Goal: Task Accomplishment & Management: Use online tool/utility

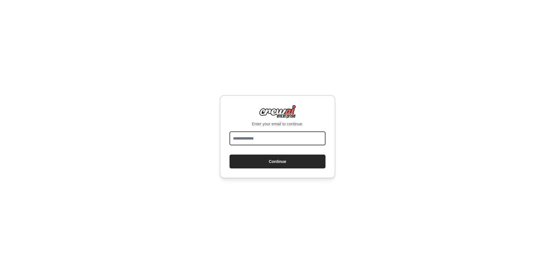
click at [274, 143] on input "email" at bounding box center [278, 139] width 96 height 14
type input "**********"
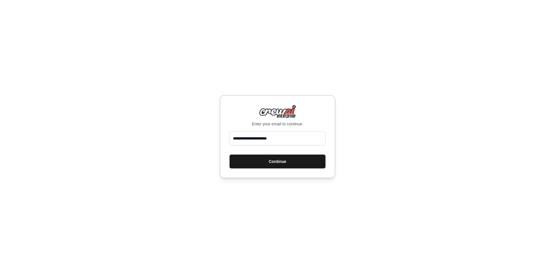
click at [289, 164] on button "Continue" at bounding box center [278, 162] width 96 height 14
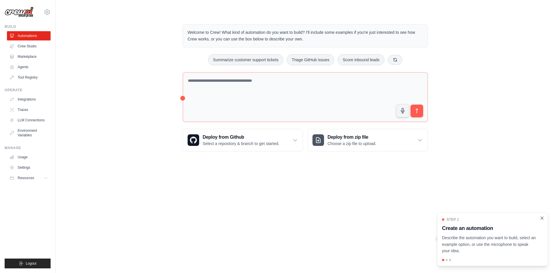
click at [543, 217] on icon "Close walkthrough" at bounding box center [542, 218] width 5 height 5
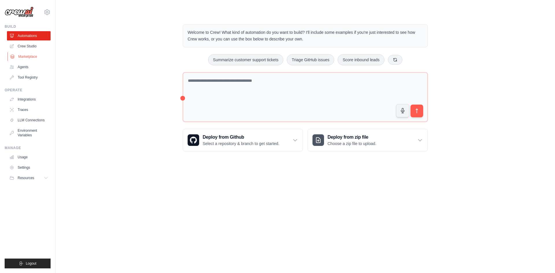
click at [32, 58] on link "Marketplace" at bounding box center [30, 56] width 44 height 9
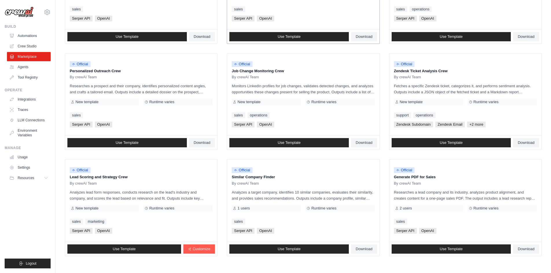
scroll to position [263, 0]
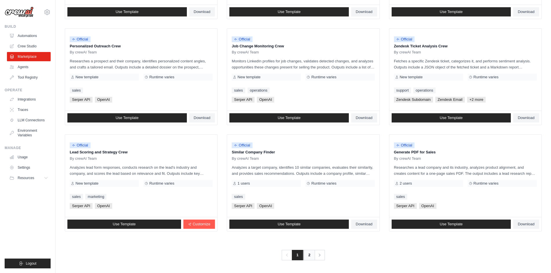
click at [309, 255] on link "2" at bounding box center [309, 255] width 12 height 10
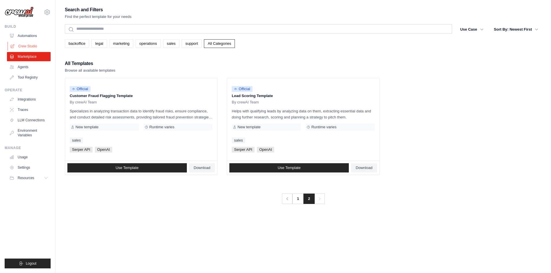
click at [33, 46] on link "Crew Studio" at bounding box center [30, 46] width 44 height 9
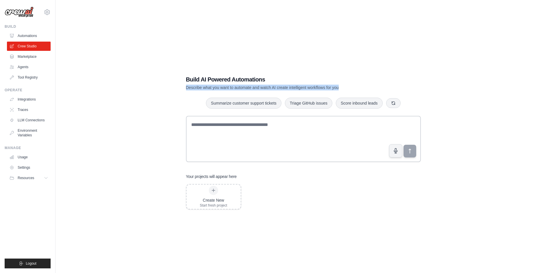
drag, startPoint x: 354, startPoint y: 88, endPoint x: 186, endPoint y: 88, distance: 168.0
click at [186, 88] on p "Describe what you want to automate and watch AI create intelligent workflows fo…" at bounding box center [283, 88] width 194 height 6
copy p "Describe what you want to automate and watch AI create intelligent workflows fo…"
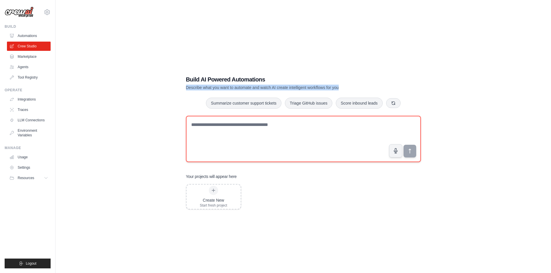
click at [235, 121] on textarea at bounding box center [303, 139] width 235 height 46
paste textarea "**********"
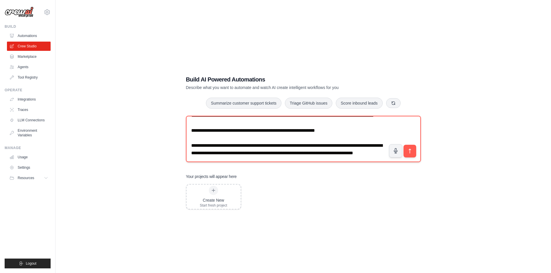
scroll to position [408, 0]
type textarea "**********"
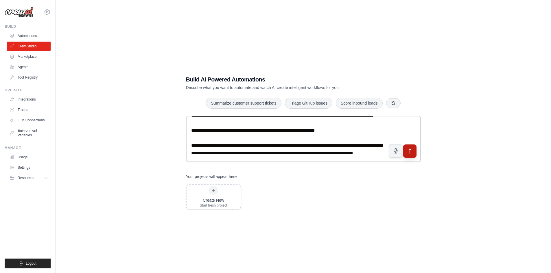
click at [408, 151] on icon "submit" at bounding box center [410, 151] width 6 height 6
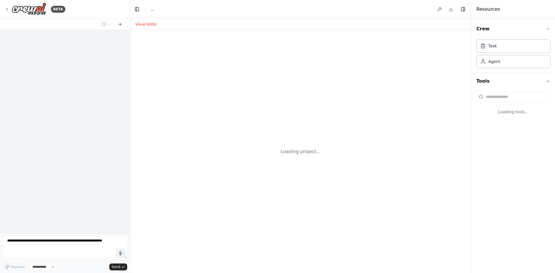
select select "****"
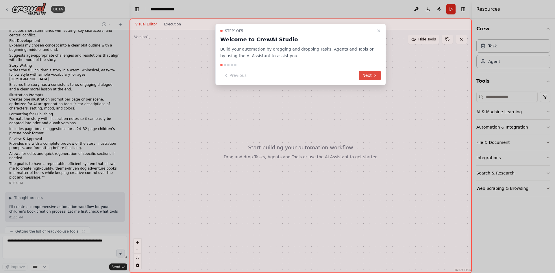
scroll to position [86, 0]
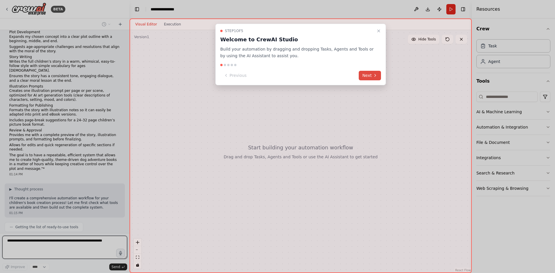
click at [370, 74] on button "Next" at bounding box center [370, 76] width 22 height 10
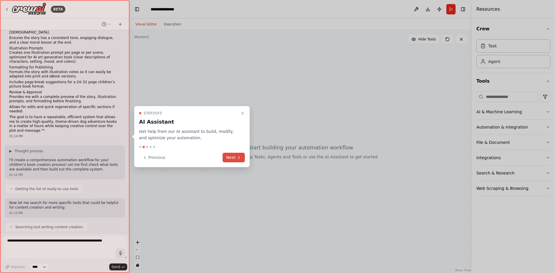
scroll to position [158, 0]
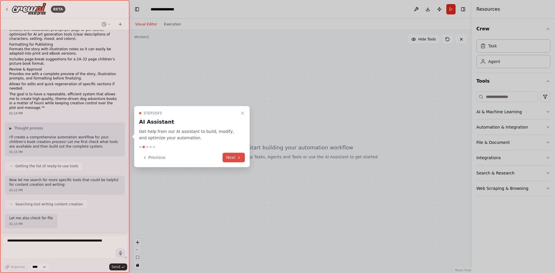
click at [233, 156] on button "Next" at bounding box center [234, 158] width 22 height 10
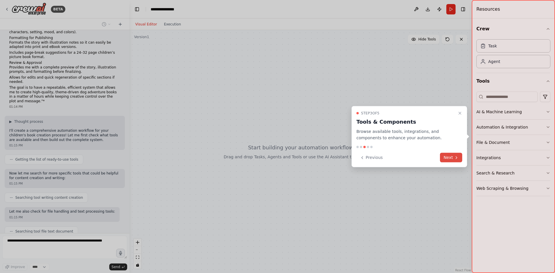
click at [450, 158] on button "Next" at bounding box center [451, 158] width 22 height 10
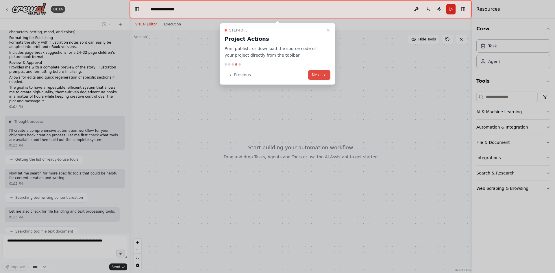
click at [321, 73] on button "Next" at bounding box center [319, 75] width 22 height 10
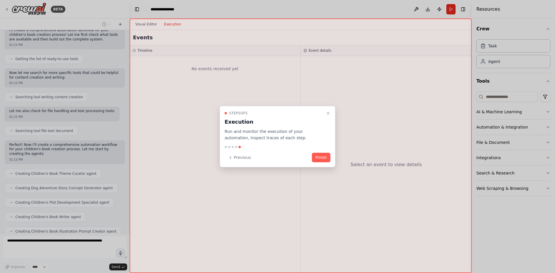
scroll to position [273, 0]
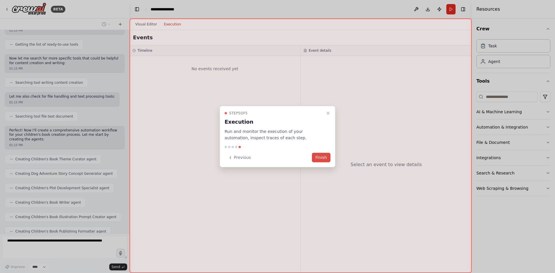
click at [323, 158] on button "Finish" at bounding box center [321, 158] width 19 height 10
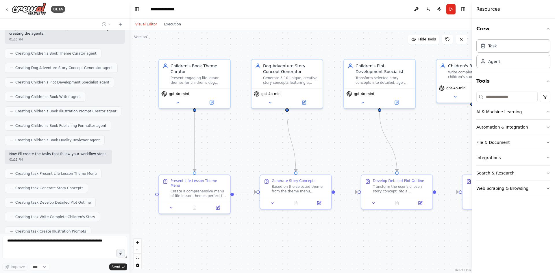
scroll to position [394, 0]
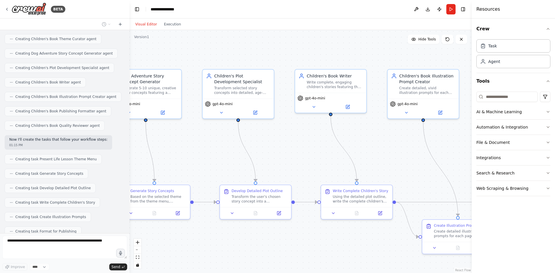
drag, startPoint x: 437, startPoint y: 147, endPoint x: 295, endPoint y: 157, distance: 142.1
click at [295, 157] on div ".deletable-edge-delete-btn { width: 20px; height: 20px; border: 0px solid #ffff…" at bounding box center [301, 151] width 342 height 243
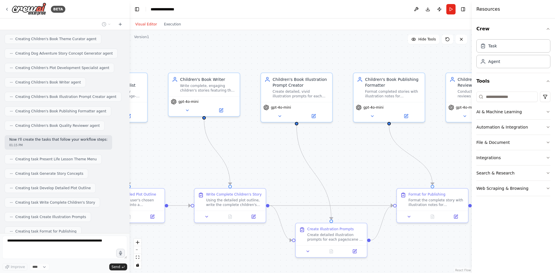
drag, startPoint x: 381, startPoint y: 161, endPoint x: 252, endPoint y: 164, distance: 128.4
click at [252, 164] on div ".deletable-edge-delete-btn { width: 20px; height: 20px; border: 0px solid #ffff…" at bounding box center [301, 151] width 342 height 243
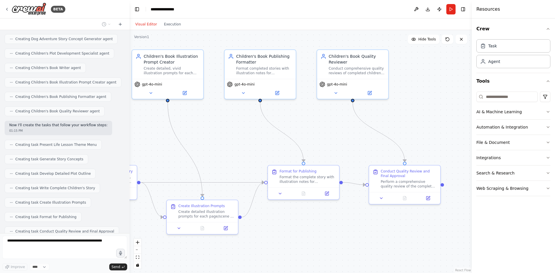
drag, startPoint x: 369, startPoint y: 158, endPoint x: 242, endPoint y: 135, distance: 128.9
click at [242, 135] on div ".deletable-edge-delete-btn { width: 20px; height: 20px; border: 0px solid #ffff…" at bounding box center [301, 151] width 342 height 243
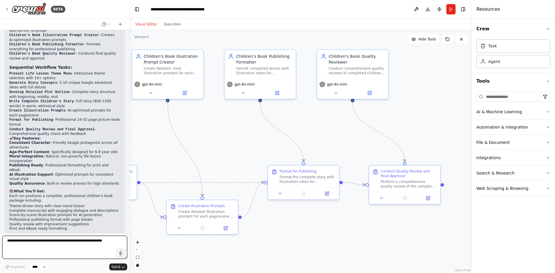
scroll to position [738, 0]
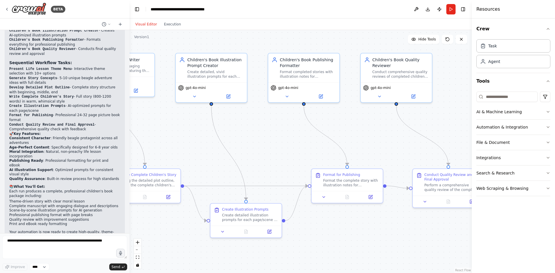
drag, startPoint x: 239, startPoint y: 159, endPoint x: 283, endPoint y: 163, distance: 43.8
click at [283, 163] on div ".deletable-edge-delete-btn { width: 20px; height: 20px; border: 0px solid #ffff…" at bounding box center [301, 151] width 342 height 243
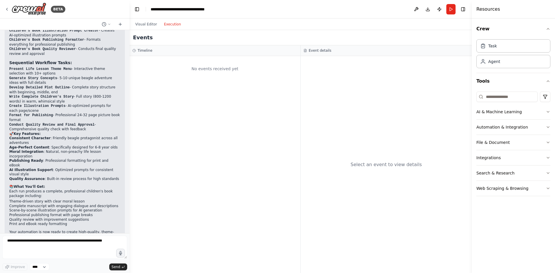
click at [169, 25] on button "Execution" at bounding box center [173, 24] width 24 height 7
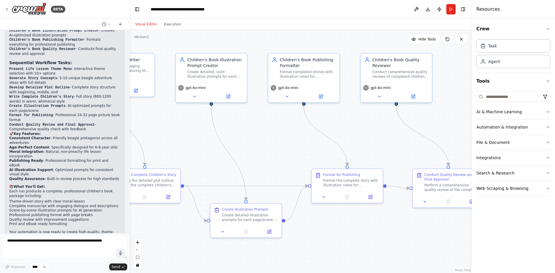
click at [148, 22] on button "Visual Editor" at bounding box center [146, 24] width 29 height 7
click at [452, 9] on button "Run" at bounding box center [451, 9] width 9 height 10
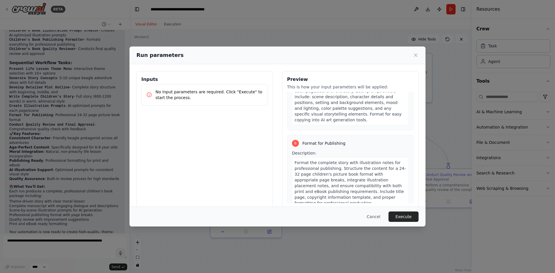
scroll to position [849, 0]
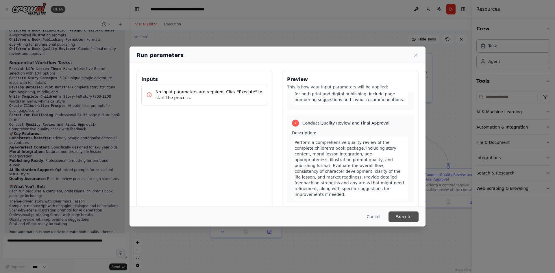
click at [405, 218] on button "Execute" at bounding box center [404, 217] width 30 height 10
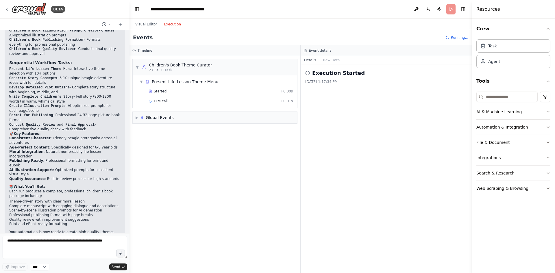
click at [174, 25] on button "Execution" at bounding box center [173, 24] width 24 height 7
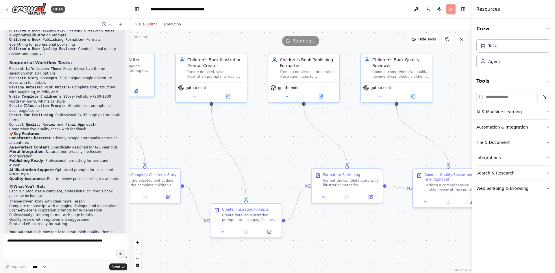
click at [147, 25] on button "Visual Editor" at bounding box center [146, 24] width 29 height 7
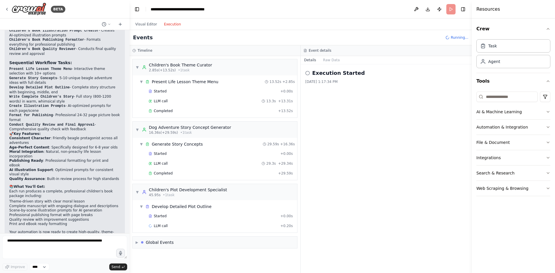
click at [176, 25] on button "Execution" at bounding box center [173, 24] width 24 height 7
click at [547, 113] on icon "button" at bounding box center [548, 112] width 5 height 5
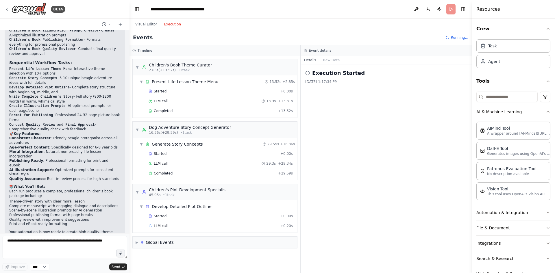
scroll to position [18, 0]
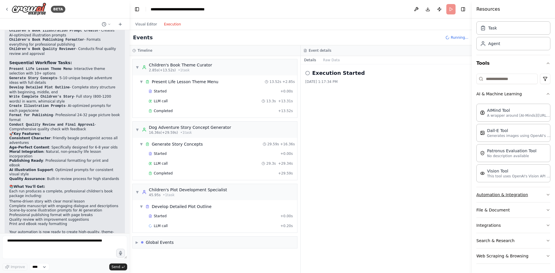
click at [522, 195] on button "Automation & Integration" at bounding box center [514, 194] width 74 height 15
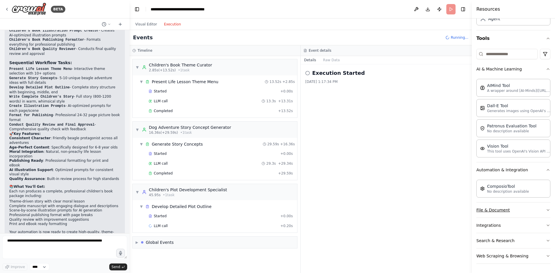
click at [532, 212] on button "File & Document" at bounding box center [514, 210] width 74 height 15
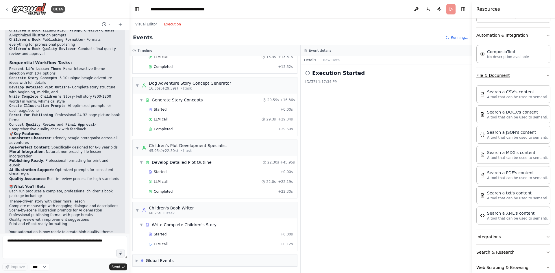
scroll to position [178, 0]
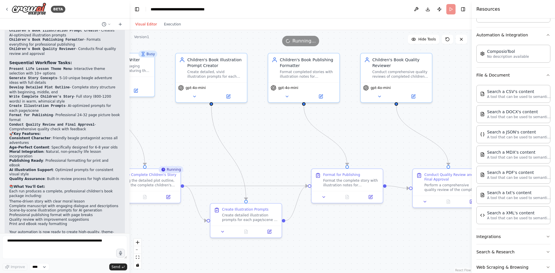
click at [143, 22] on button "Visual Editor" at bounding box center [146, 24] width 29 height 7
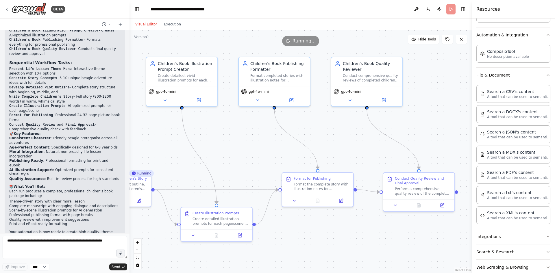
drag, startPoint x: 284, startPoint y: 147, endPoint x: 254, endPoint y: 151, distance: 29.7
click at [254, 151] on div ".deletable-edge-delete-btn { width: 20px; height: 20px; border: 0px solid #ffff…" at bounding box center [301, 151] width 342 height 243
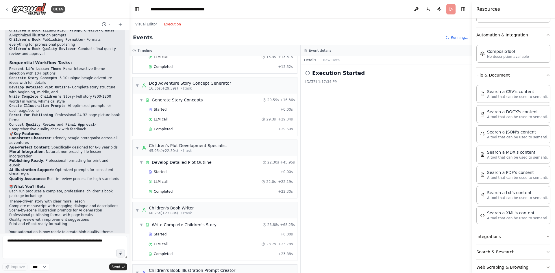
click at [171, 25] on button "Execution" at bounding box center [173, 24] width 24 height 7
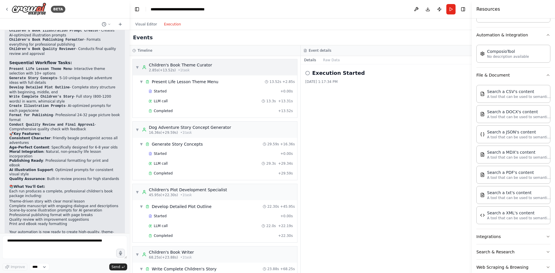
scroll to position [241, 0]
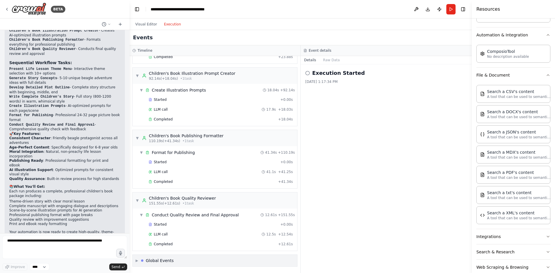
click at [169, 260] on div "Global Events" at bounding box center [160, 261] width 28 height 6
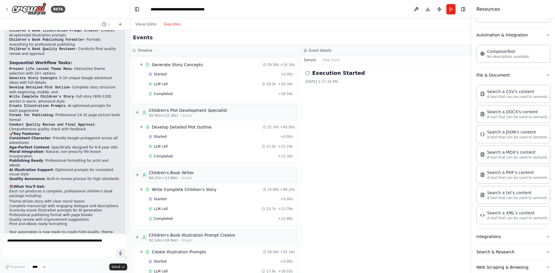
scroll to position [0, 0]
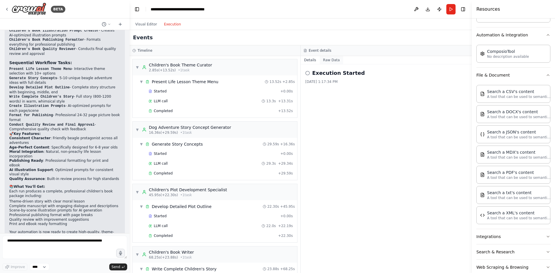
click at [331, 59] on button "Raw Data" at bounding box center [332, 60] width 24 height 8
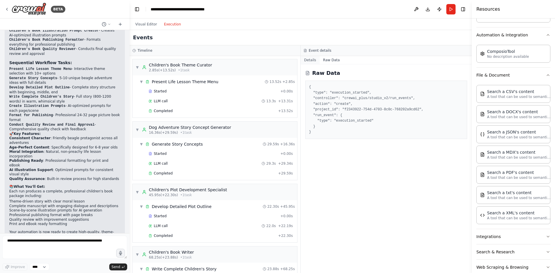
click at [310, 62] on button "Details" at bounding box center [310, 60] width 19 height 8
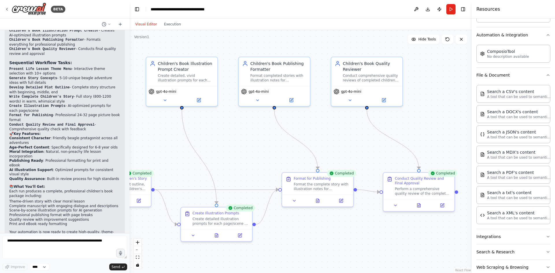
click at [147, 25] on button "Visual Editor" at bounding box center [146, 24] width 29 height 7
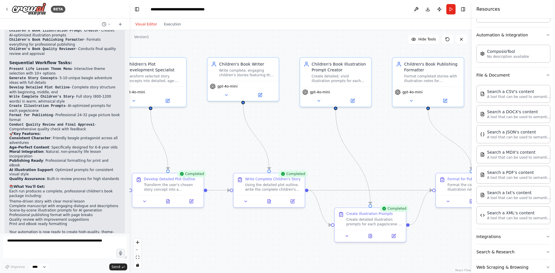
drag, startPoint x: 242, startPoint y: 145, endPoint x: 396, endPoint y: 146, distance: 153.9
click at [396, 146] on div ".deletable-edge-delete-btn { width: 20px; height: 20px; border: 0px solid #ffff…" at bounding box center [301, 151] width 342 height 243
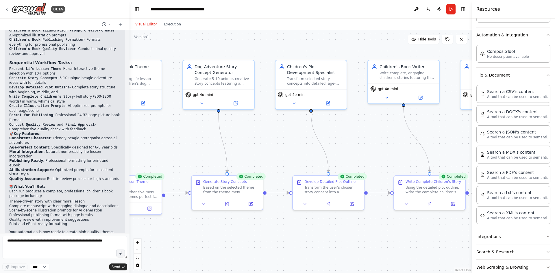
drag, startPoint x: 217, startPoint y: 141, endPoint x: 377, endPoint y: 144, distance: 160.5
click at [377, 144] on div ".deletable-edge-delete-btn { width: 20px; height: 20px; border: 0px solid #ffff…" at bounding box center [301, 151] width 342 height 243
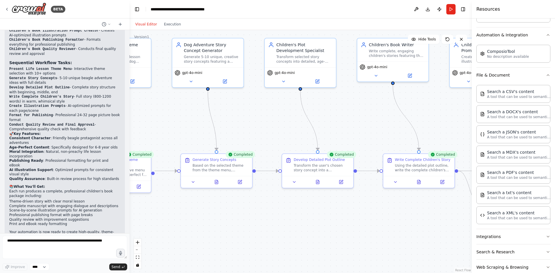
drag, startPoint x: 176, startPoint y: 144, endPoint x: 165, endPoint y: 122, distance: 24.4
click at [165, 122] on div ".deletable-edge-delete-btn { width: 20px; height: 20px; border: 0px solid #ffff…" at bounding box center [301, 151] width 342 height 243
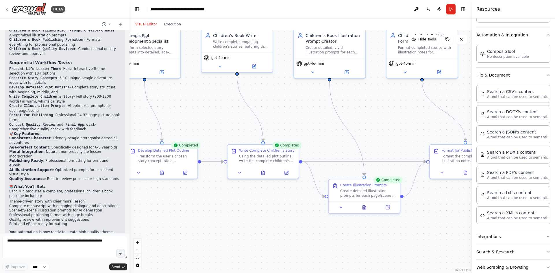
drag, startPoint x: 388, startPoint y: 126, endPoint x: 230, endPoint y: 116, distance: 157.6
click at [230, 116] on div ".deletable-edge-delete-btn { width: 20px; height: 20px; border: 0px solid #ffff…" at bounding box center [301, 151] width 342 height 243
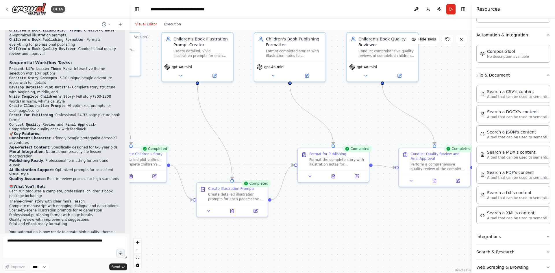
drag, startPoint x: 384, startPoint y: 121, endPoint x: 253, endPoint y: 126, distance: 130.8
click at [253, 126] on div ".deletable-edge-delete-btn { width: 20px; height: 20px; border: 0px solid #ffff…" at bounding box center [301, 151] width 342 height 243
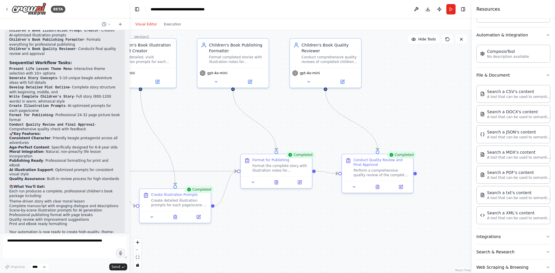
drag, startPoint x: 380, startPoint y: 132, endPoint x: 320, endPoint y: 137, distance: 60.1
click at [320, 137] on div ".deletable-edge-delete-btn { width: 20px; height: 20px; border: 0px solid #ffff…" at bounding box center [301, 151] width 342 height 243
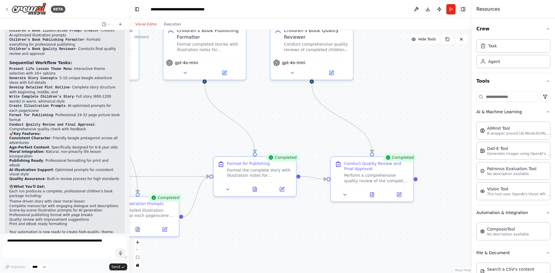
click at [464, 8] on button "Toggle Right Sidebar" at bounding box center [463, 9] width 8 height 8
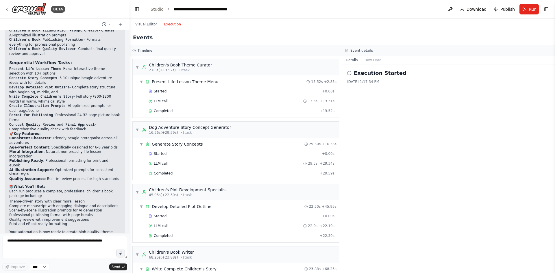
click at [170, 26] on button "Execution" at bounding box center [173, 24] width 24 height 7
click at [472, 10] on span "Download" at bounding box center [477, 9] width 20 height 6
click at [349, 73] on icon at bounding box center [349, 73] width 5 height 5
click at [393, 144] on div "Execution Started 8/15/2025, 1:17:34 PM" at bounding box center [448, 168] width 213 height 209
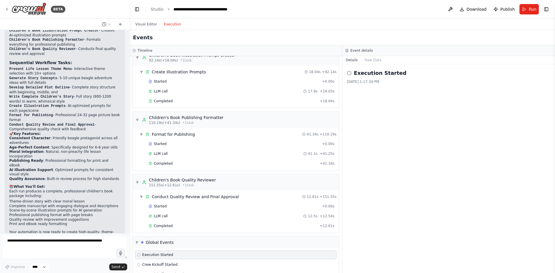
scroll to position [284, 0]
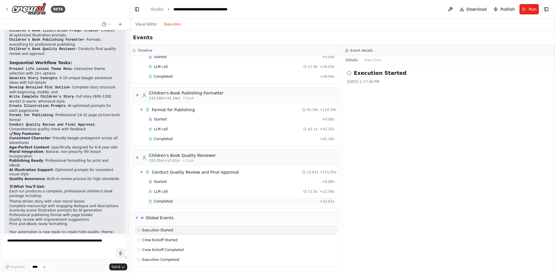
click at [180, 202] on div "Completed" at bounding box center [233, 201] width 169 height 5
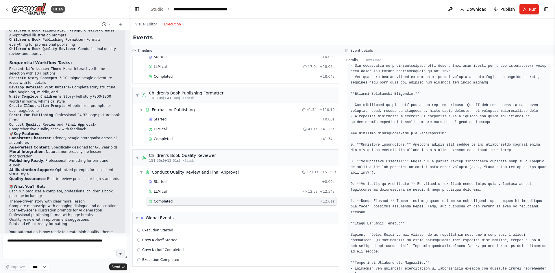
scroll to position [247, 0]
click at [202, 141] on div "Completed" at bounding box center [233, 139] width 169 height 5
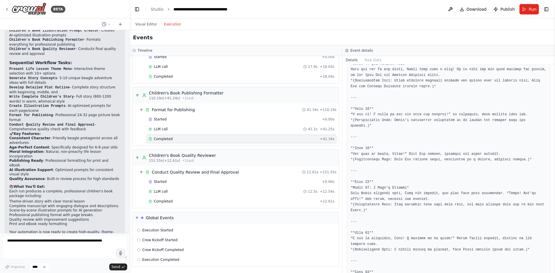
scroll to position [1409, 0]
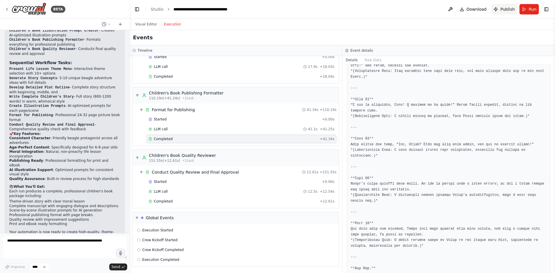
click at [507, 7] on span "Publish" at bounding box center [508, 9] width 14 height 6
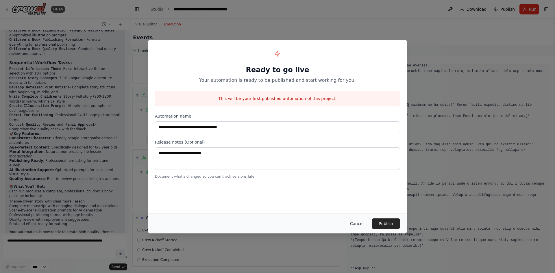
click at [358, 224] on button "Cancel" at bounding box center [357, 224] width 23 height 10
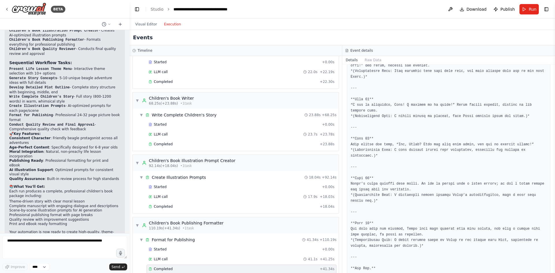
scroll to position [154, 0]
click at [302, 143] on div "Completed" at bounding box center [233, 144] width 169 height 5
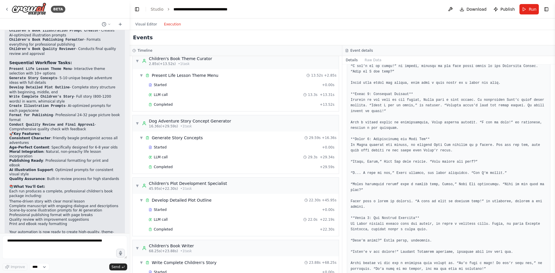
scroll to position [0, 0]
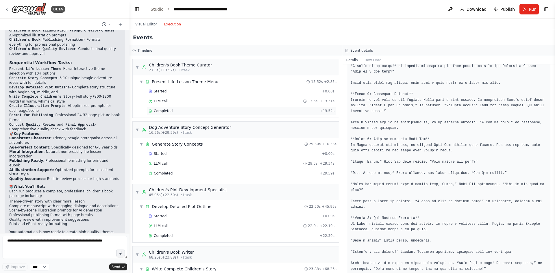
click at [188, 110] on div "Completed" at bounding box center [233, 111] width 169 height 5
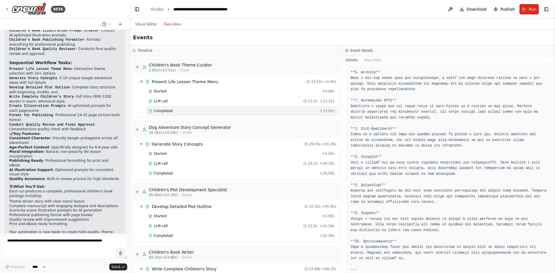
scroll to position [253, 0]
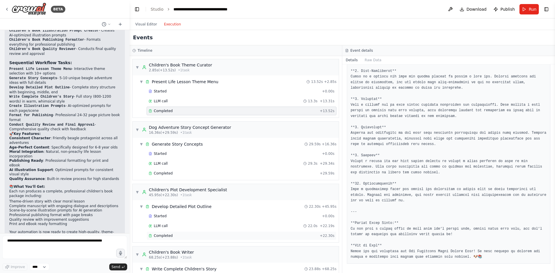
click at [192, 235] on div "Completed" at bounding box center [233, 236] width 169 height 5
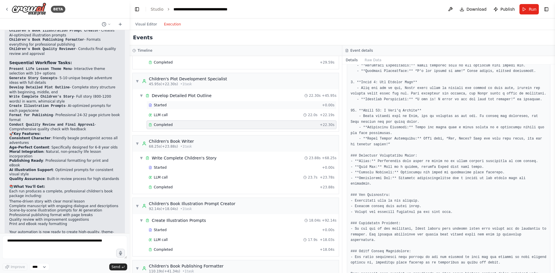
scroll to position [111, 0]
click at [206, 187] on div "Completed" at bounding box center [233, 187] width 169 height 5
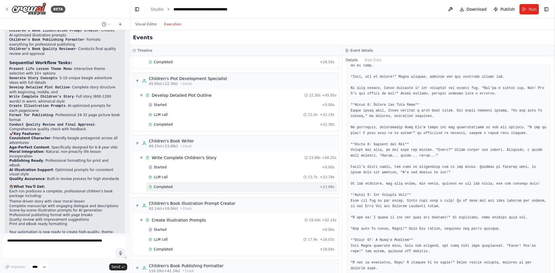
scroll to position [439, 0]
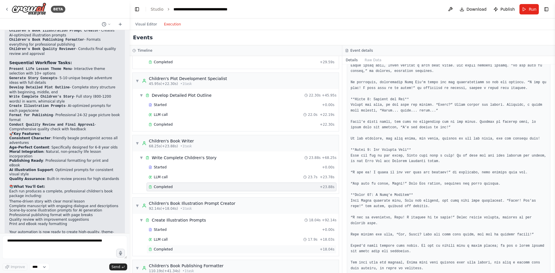
click at [195, 248] on div "Completed" at bounding box center [233, 249] width 169 height 5
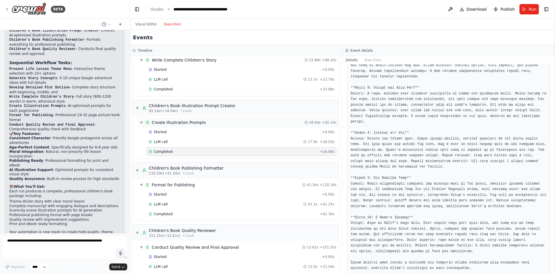
scroll to position [214, 0]
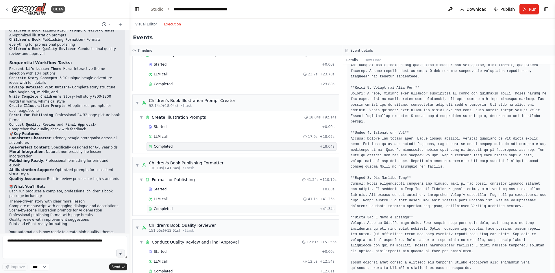
click at [234, 206] on div "Completed + 41.34s" at bounding box center [242, 209] width 190 height 9
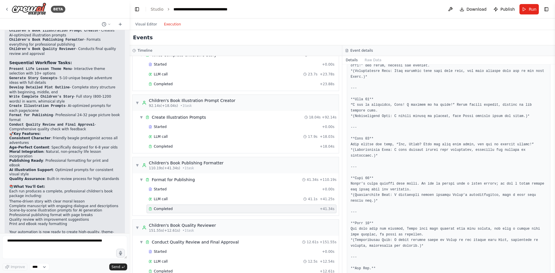
scroll to position [284, 0]
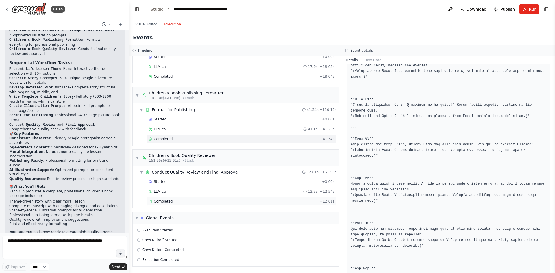
click at [190, 200] on div "Completed" at bounding box center [233, 201] width 169 height 5
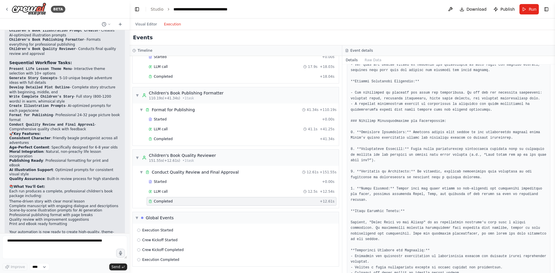
scroll to position [260, 0]
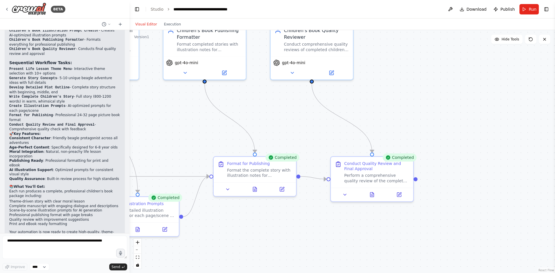
click at [147, 27] on button "Visual Editor" at bounding box center [146, 24] width 29 height 7
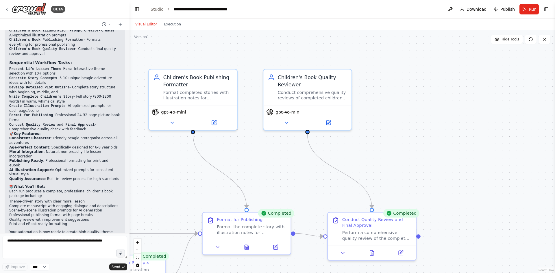
drag, startPoint x: 391, startPoint y: 95, endPoint x: 391, endPoint y: 149, distance: 53.8
click at [391, 149] on div ".deletable-edge-delete-btn { width: 20px; height: 20px; border: 0px solid #ffff…" at bounding box center [343, 151] width 426 height 243
click at [286, 122] on icon at bounding box center [287, 122] width 6 height 6
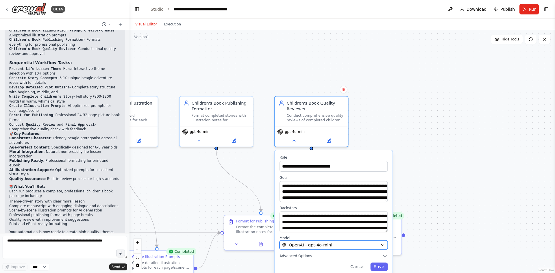
click at [384, 246] on icon "button" at bounding box center [383, 245] width 5 height 5
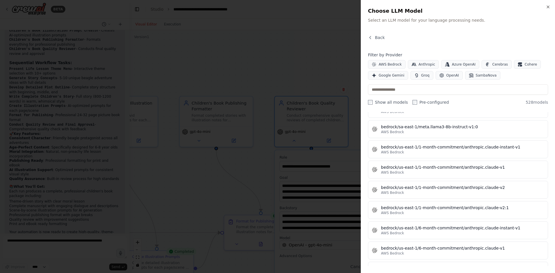
scroll to position [1635, 0]
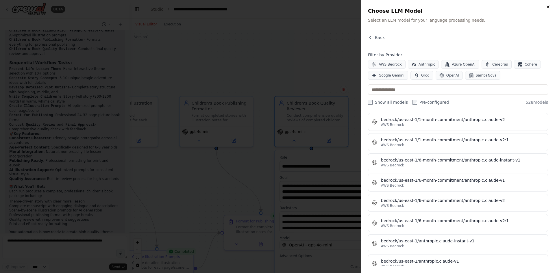
click at [549, 6] on icon "button" at bounding box center [548, 7] width 5 height 5
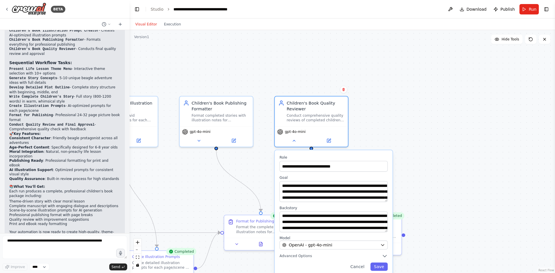
click at [399, 127] on div ".deletable-edge-delete-btn { width: 20px; height: 20px; border: 0px solid #ffff…" at bounding box center [343, 151] width 426 height 243
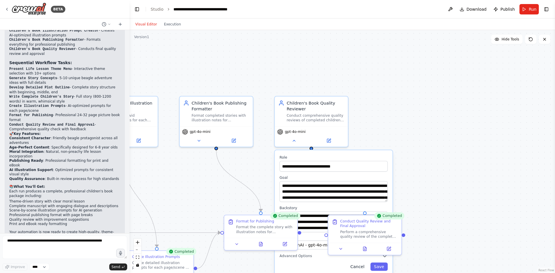
click at [361, 265] on button "Cancel" at bounding box center [357, 267] width 21 height 8
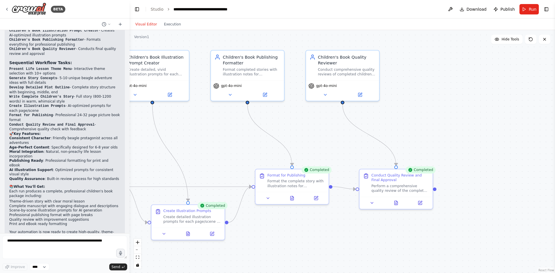
drag, startPoint x: 386, startPoint y: 170, endPoint x: 417, endPoint y: 124, distance: 55.6
click at [417, 124] on div ".deletable-edge-delete-btn { width: 20px; height: 20px; border: 0px solid #ffff…" at bounding box center [343, 151] width 426 height 243
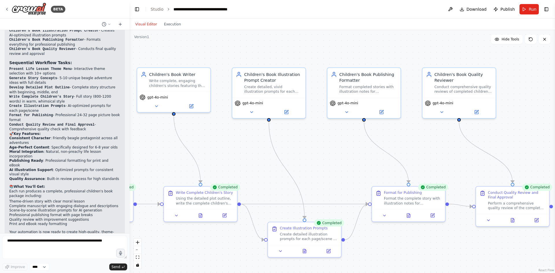
drag, startPoint x: 207, startPoint y: 134, endPoint x: 324, endPoint y: 152, distance: 117.8
click at [324, 152] on div ".deletable-edge-delete-btn { width: 20px; height: 20px; border: 0px solid #ffff…" at bounding box center [343, 151] width 426 height 243
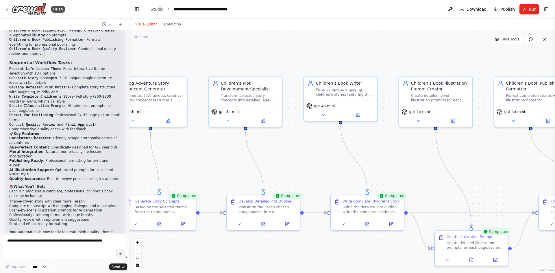
drag, startPoint x: 165, startPoint y: 165, endPoint x: 332, endPoint y: 174, distance: 167.1
click at [332, 174] on div ".deletable-edge-delete-btn { width: 20px; height: 20px; border: 0px solid #ffff…" at bounding box center [343, 151] width 426 height 243
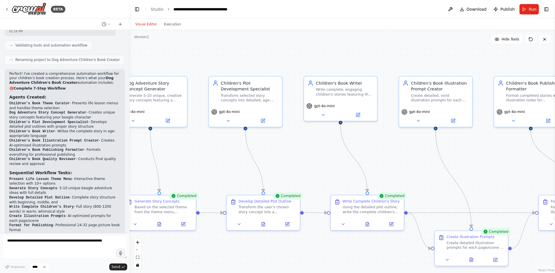
scroll to position [738, 0]
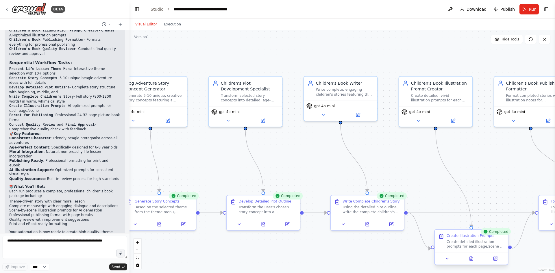
click at [467, 241] on div "Create detailed illustration prompts for each page/scene of the completed story…" at bounding box center [476, 244] width 58 height 10
click at [471, 258] on icon at bounding box center [471, 259] width 3 height 4
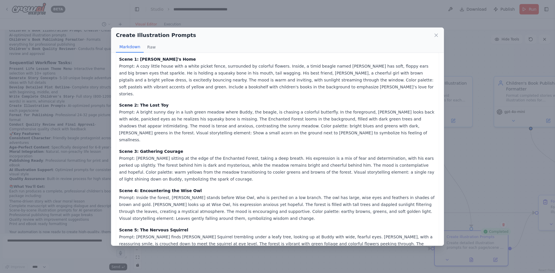
scroll to position [0, 0]
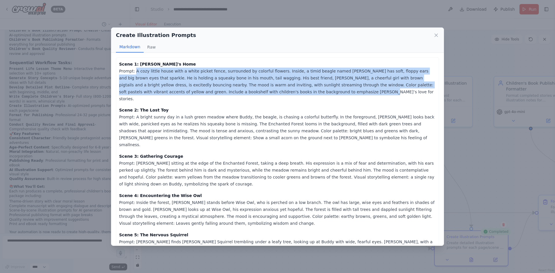
drag, startPoint x: 251, startPoint y: 92, endPoint x: 135, endPoint y: 72, distance: 118.0
click at [135, 72] on p "Scene 1: Buddy's Home Prompt: A cozy little house with a white picket fence, su…" at bounding box center [277, 82] width 317 height 42
copy p "A cozy little house with a white picket fence, surrounded by colorful flowers. …"
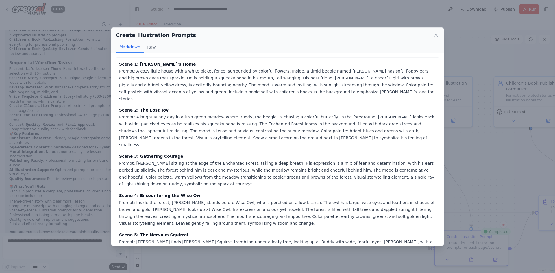
click at [274, 153] on p "Scene 3: Gathering Courage Prompt: Buddy sitting at the edge of the Enchanted F…" at bounding box center [277, 170] width 317 height 35
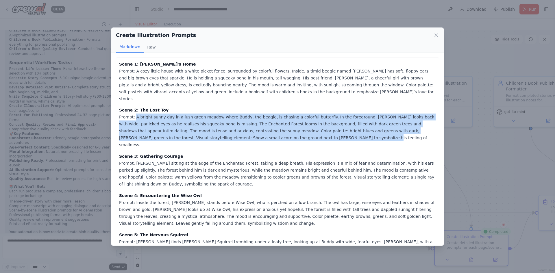
drag, startPoint x: 233, startPoint y: 132, endPoint x: 135, endPoint y: 110, distance: 100.5
click at [135, 110] on p "Scene 2: The Lost Toy Prompt: A bright sunny day in a lush green meadow where B…" at bounding box center [277, 128] width 317 height 42
copy p "A bright sunny day in a lush green meadow where Buddy, the beagle, is chasing a…"
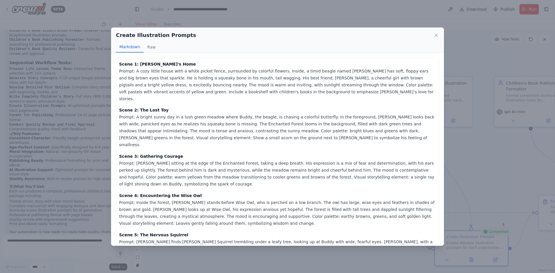
click at [252, 93] on p "Scene 1: Buddy's Home Prompt: A cozy little house with a white picket fence, su…" at bounding box center [277, 82] width 317 height 42
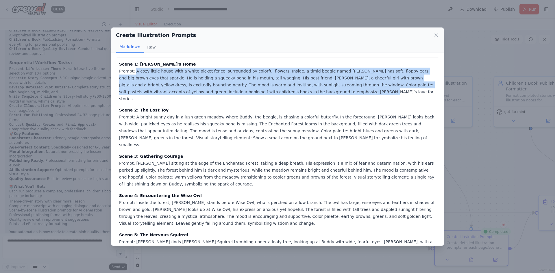
drag, startPoint x: 255, startPoint y: 91, endPoint x: 135, endPoint y: 71, distance: 121.7
click at [135, 71] on p "Scene 1: Buddy's Home Prompt: A cozy little house with a white picket fence, su…" at bounding box center [277, 82] width 317 height 42
copy p "A cozy little house with a white picket fence, surrounded by colorful flowers. …"
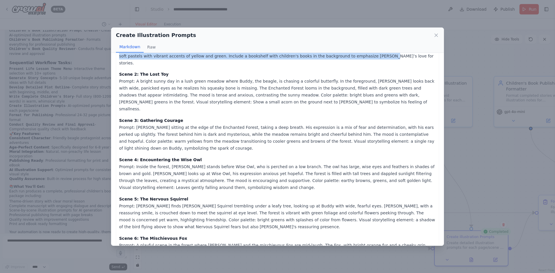
scroll to position [36, 0]
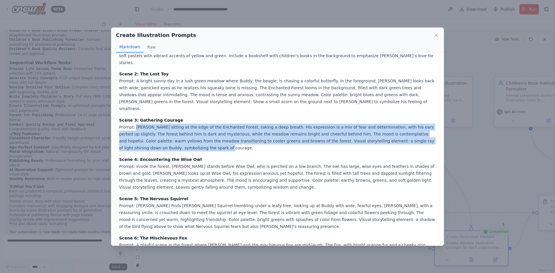
drag, startPoint x: 134, startPoint y: 114, endPoint x: 427, endPoint y: 129, distance: 293.4
click at [427, 129] on p "Scene 3: Gathering Courage Prompt: Buddy sitting at the edge of the Enchanted F…" at bounding box center [277, 134] width 317 height 35
copy p "Buddy sitting at the edge of the Enchanted Forest, taking a deep breath. His ex…"
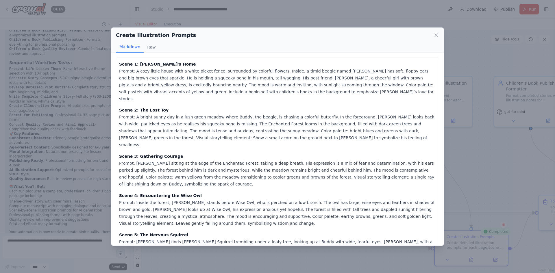
click at [278, 153] on p "Scene 3: Gathering Courage Prompt: Buddy sitting at the edge of the Enchanted F…" at bounding box center [277, 170] width 317 height 35
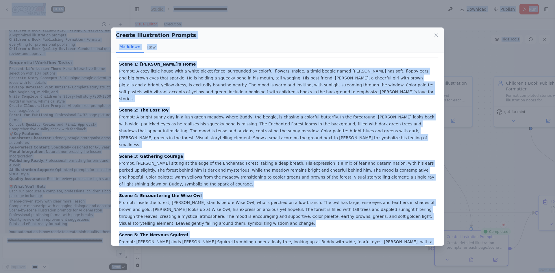
click at [290, 134] on p "Scene 2: The Lost Toy Prompt: A bright sunny day in a lush green meadow where B…" at bounding box center [277, 128] width 317 height 42
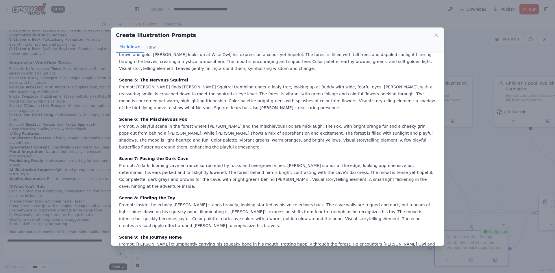
scroll to position [181, 0]
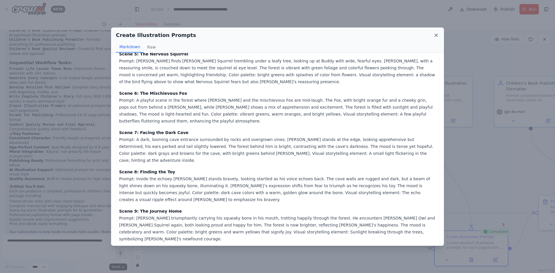
click at [435, 34] on icon at bounding box center [437, 35] width 6 height 6
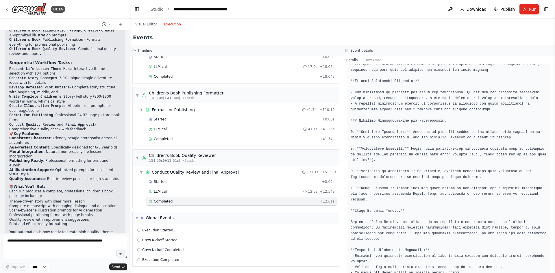
click at [171, 23] on button "Execution" at bounding box center [173, 24] width 24 height 7
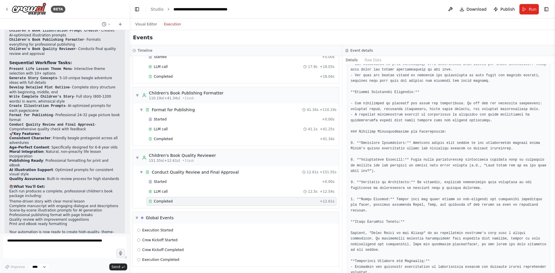
scroll to position [276, 0]
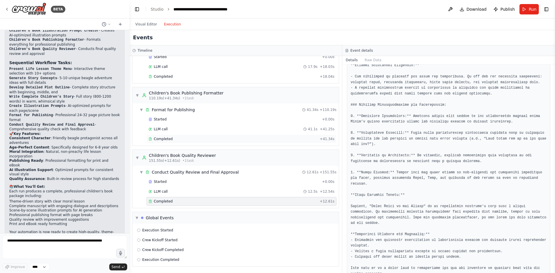
click at [185, 138] on div "Completed" at bounding box center [233, 139] width 169 height 5
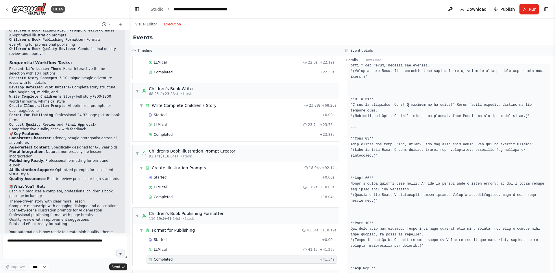
scroll to position [163, 0]
click at [172, 197] on div "Completed" at bounding box center [233, 197] width 169 height 5
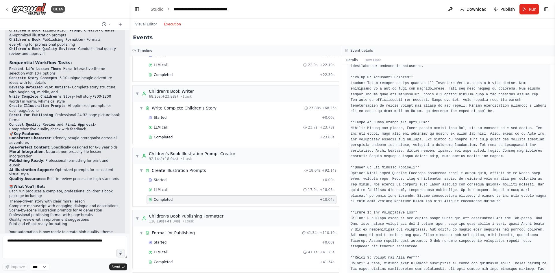
scroll to position [298, 0]
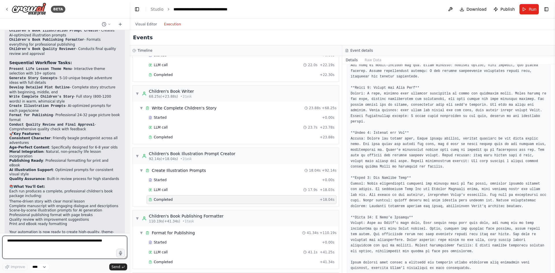
click at [45, 244] on textarea at bounding box center [64, 247] width 125 height 23
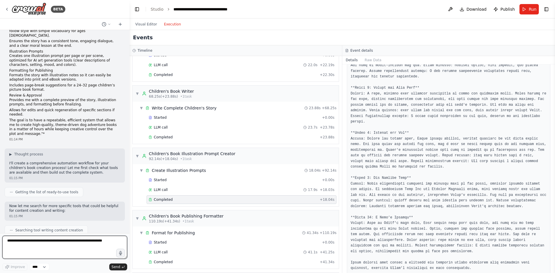
scroll to position [126, 0]
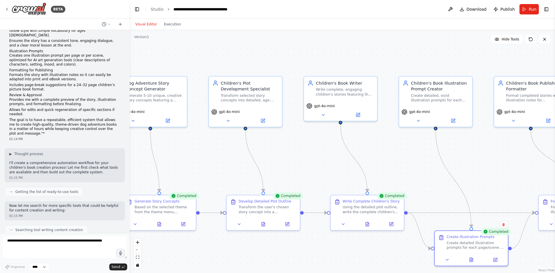
click at [146, 23] on button "Visual Editor" at bounding box center [146, 24] width 29 height 7
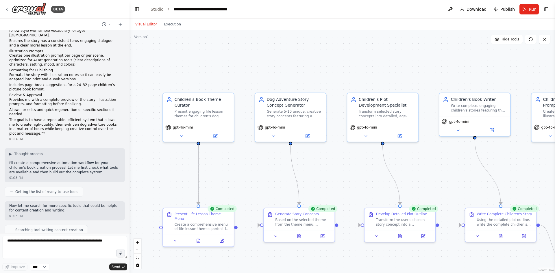
drag, startPoint x: 178, startPoint y: 146, endPoint x: 317, endPoint y: 160, distance: 140.1
click at [317, 160] on div ".deletable-edge-delete-btn { width: 20px; height: 20px; border: 0px solid #ffff…" at bounding box center [343, 151] width 426 height 243
click at [182, 135] on icon at bounding box center [181, 134] width 2 height 1
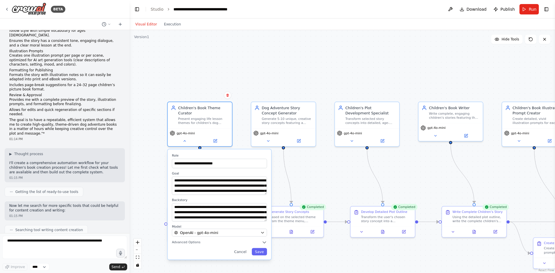
click at [308, 162] on div ".deletable-edge-delete-btn { width: 20px; height: 20px; border: 0px solid #ffff…" at bounding box center [343, 151] width 426 height 243
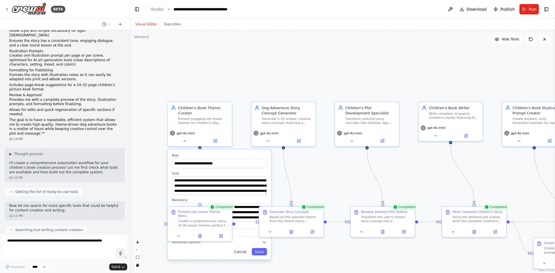
click at [240, 252] on button "Cancel" at bounding box center [240, 251] width 19 height 7
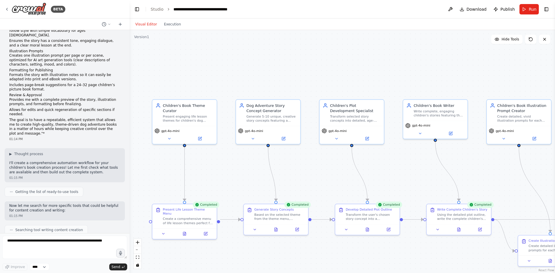
drag, startPoint x: 323, startPoint y: 178, endPoint x: 308, endPoint y: 175, distance: 15.5
click at [308, 175] on div ".deletable-edge-delete-btn { width: 20px; height: 20px; border: 0px solid #ffff…" at bounding box center [343, 151] width 426 height 243
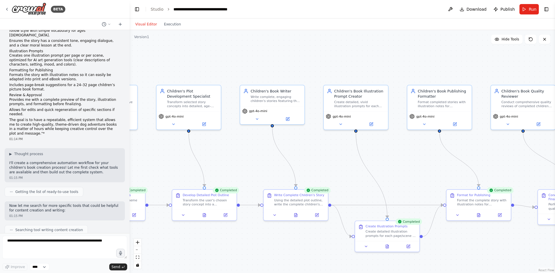
drag, startPoint x: 505, startPoint y: 179, endPoint x: 337, endPoint y: 164, distance: 168.7
click at [337, 164] on div ".deletable-edge-delete-btn { width: 20px; height: 20px; border: 0px solid #ffff…" at bounding box center [343, 151] width 426 height 243
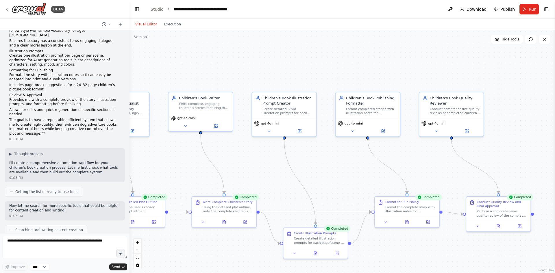
drag, startPoint x: 429, startPoint y: 160, endPoint x: 361, endPoint y: 167, distance: 68.1
click at [361, 167] on div ".deletable-edge-delete-btn { width: 20px; height: 20px; border: 0px solid #ffff…" at bounding box center [343, 151] width 426 height 243
click at [270, 133] on button at bounding box center [267, 130] width 29 height 6
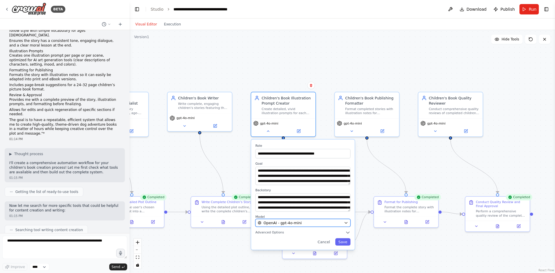
click at [327, 224] on div "OpenAI - gpt-4o-mini" at bounding box center [300, 222] width 84 height 5
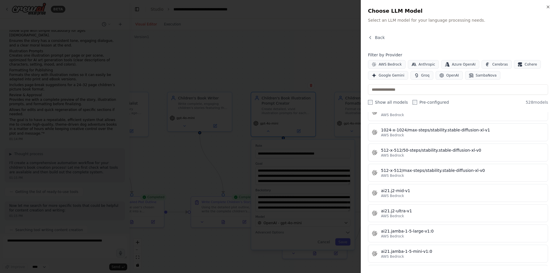
scroll to position [208, 0]
click at [548, 6] on icon "button" at bounding box center [548, 7] width 5 height 5
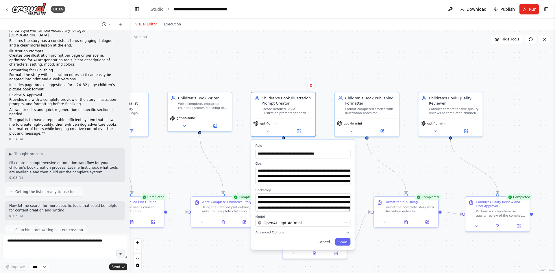
click at [324, 245] on button "Cancel" at bounding box center [324, 242] width 19 height 7
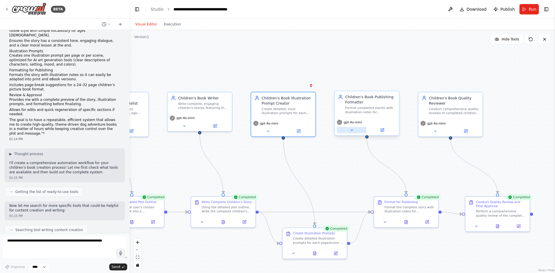
click at [352, 129] on icon at bounding box center [352, 130] width 4 height 4
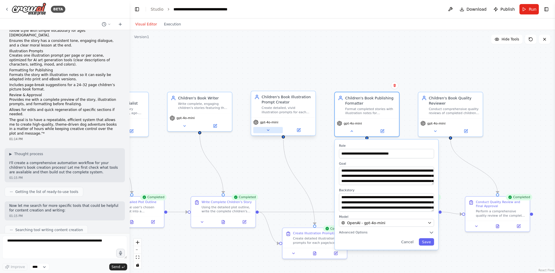
click at [273, 132] on button at bounding box center [267, 130] width 29 height 6
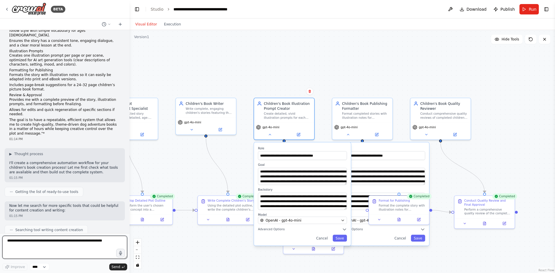
click at [44, 242] on textarea at bounding box center [64, 247] width 125 height 23
click at [50, 242] on textarea at bounding box center [64, 247] width 125 height 23
paste textarea "**********"
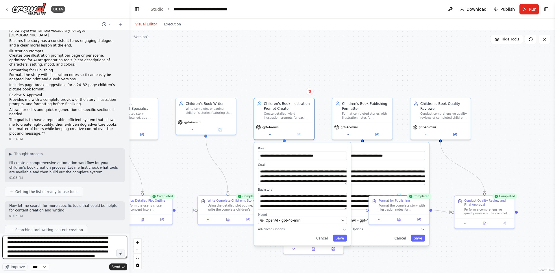
scroll to position [0, 0]
drag, startPoint x: 50, startPoint y: 242, endPoint x: 60, endPoint y: 249, distance: 12.4
click at [60, 249] on textarea at bounding box center [64, 247] width 125 height 23
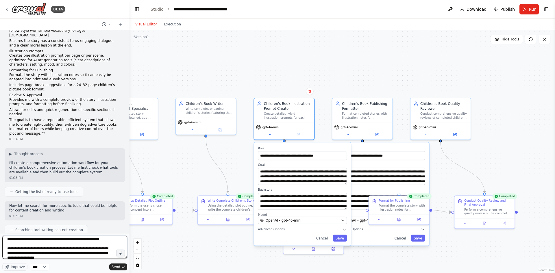
scroll to position [29, 0]
click at [51, 242] on textarea at bounding box center [64, 247] width 125 height 23
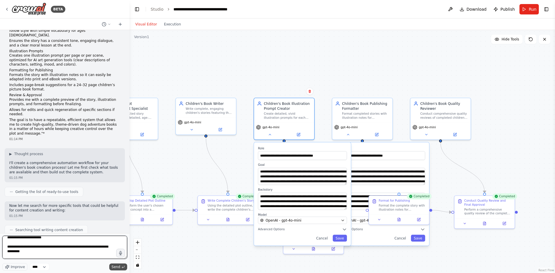
type textarea "**********"
click at [121, 266] on button "Send" at bounding box center [118, 267] width 18 height 7
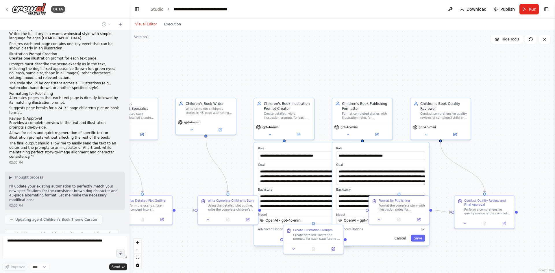
scroll to position [1137, 0]
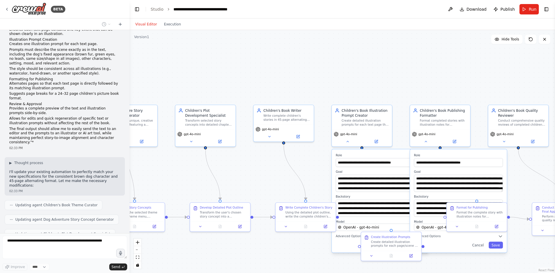
drag, startPoint x: 198, startPoint y: 155, endPoint x: 276, endPoint y: 162, distance: 78.1
click at [276, 162] on div ".deletable-edge-delete-btn { width: 20px; height: 20px; border: 0px solid #ffff…" at bounding box center [343, 151] width 426 height 243
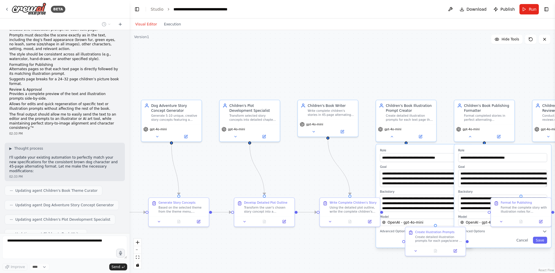
drag, startPoint x: 241, startPoint y: 185, endPoint x: 285, endPoint y: 180, distance: 44.5
click at [285, 180] on div ".deletable-edge-delete-btn { width: 20px; height: 20px; border: 0px solid #ffff…" at bounding box center [343, 151] width 426 height 243
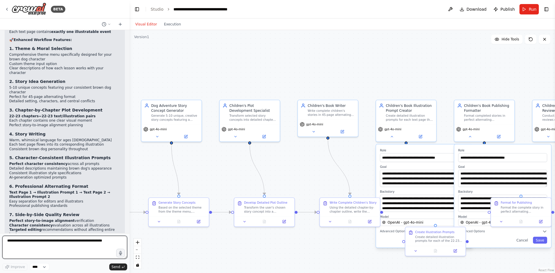
scroll to position [1635, 0]
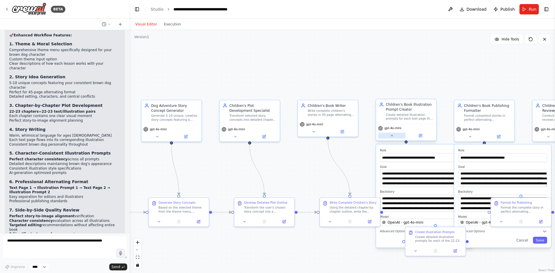
click at [393, 137] on icon at bounding box center [392, 136] width 4 height 4
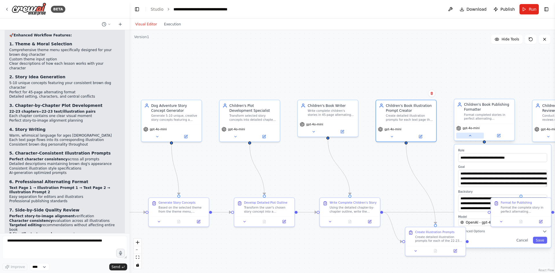
click at [469, 135] on icon at bounding box center [470, 136] width 4 height 4
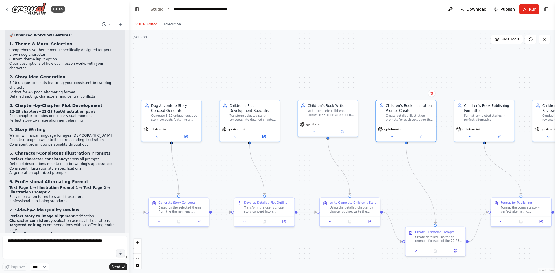
click at [40, 258] on li "AI-Art Ready : Optimized prompts for consistent character generation" at bounding box center [64, 262] width 111 height 9
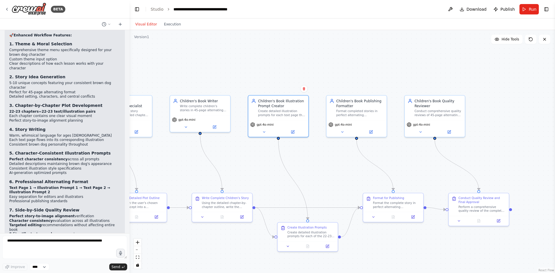
drag, startPoint x: 438, startPoint y: 163, endPoint x: 311, endPoint y: 159, distance: 127.9
click at [311, 159] on div ".deletable-edge-delete-btn { width: 20px; height: 20px; border: 0px solid #ffff…" at bounding box center [343, 151] width 426 height 243
click at [340, 134] on button at bounding box center [343, 131] width 28 height 6
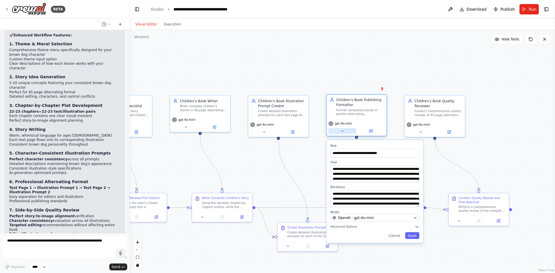
click at [345, 131] on button at bounding box center [343, 131] width 28 height 6
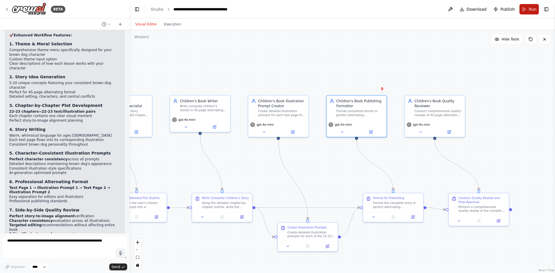
click at [529, 8] on button "Run" at bounding box center [529, 9] width 19 height 10
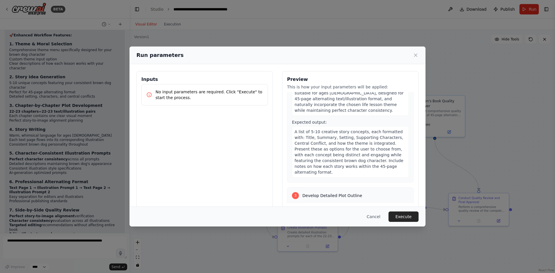
scroll to position [259, 0]
click at [403, 215] on button "Execute" at bounding box center [404, 217] width 30 height 10
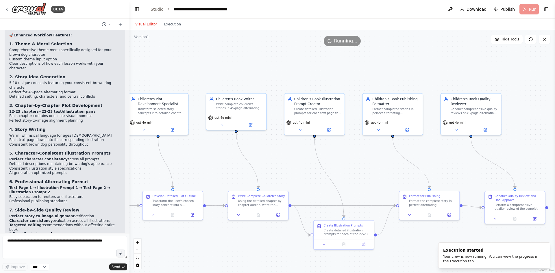
drag, startPoint x: 206, startPoint y: 69, endPoint x: 243, endPoint y: 67, distance: 36.2
click at [243, 67] on div ".deletable-edge-delete-btn { width: 20px; height: 20px; border: 0px solid #ffff…" at bounding box center [343, 151] width 426 height 243
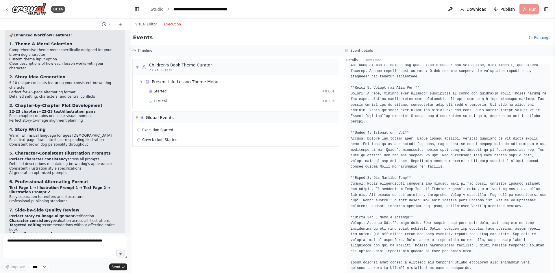
scroll to position [0, 0]
click at [172, 26] on button "Execution" at bounding box center [173, 24] width 24 height 7
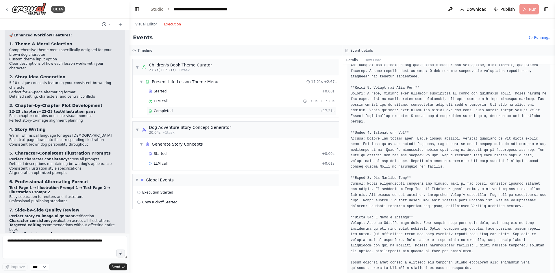
click at [170, 108] on div "Completed + 17.21s" at bounding box center [242, 111] width 190 height 9
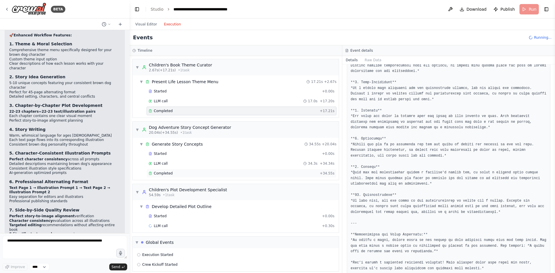
click at [208, 174] on div "Completed" at bounding box center [233, 173] width 169 height 5
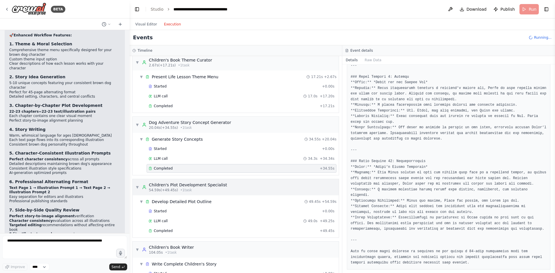
scroll to position [5, 0]
click at [211, 230] on div "Completed" at bounding box center [233, 230] width 169 height 5
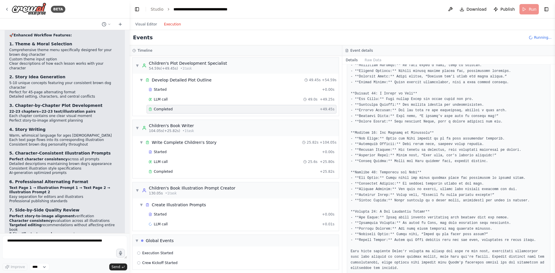
scroll to position [127, 0]
click at [196, 172] on div "Completed" at bounding box center [233, 171] width 169 height 5
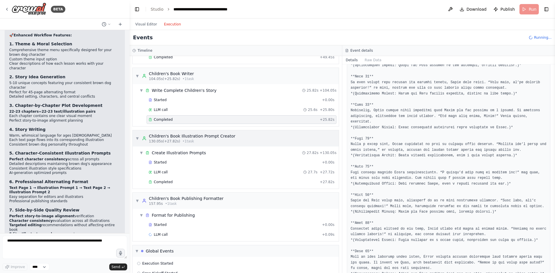
scroll to position [179, 0]
click at [216, 182] on div "Completed" at bounding box center [233, 182] width 169 height 5
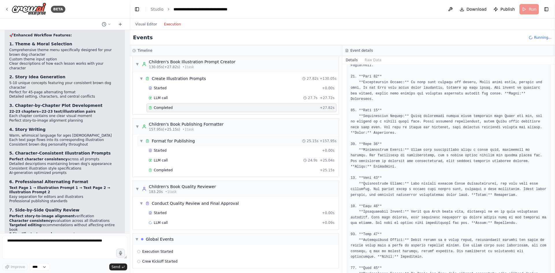
scroll to position [253, 0]
click at [230, 168] on div "Completed" at bounding box center [233, 170] width 169 height 5
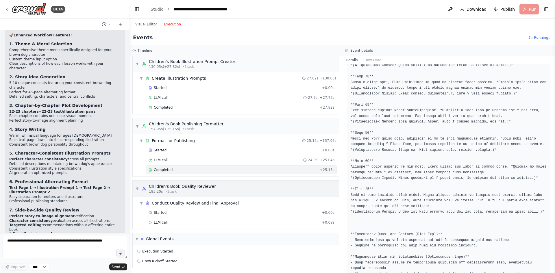
scroll to position [255, 0]
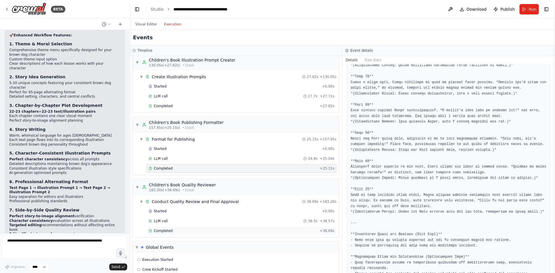
click at [210, 230] on div "Completed" at bounding box center [233, 231] width 169 height 5
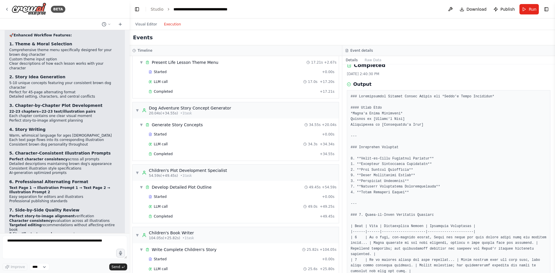
scroll to position [0, 0]
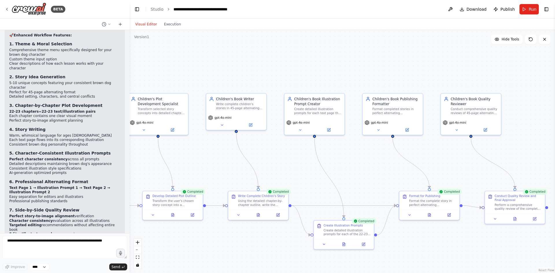
click at [147, 24] on button "Visual Editor" at bounding box center [146, 24] width 29 height 7
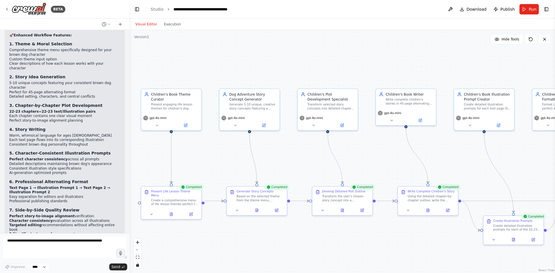
drag, startPoint x: 290, startPoint y: 175, endPoint x: 460, endPoint y: 170, distance: 169.8
click at [460, 170] on div ".deletable-edge-delete-btn { width: 20px; height: 20px; border: 0px solid #ffff…" at bounding box center [343, 151] width 426 height 243
click at [473, 6] on span "Download" at bounding box center [477, 9] width 20 height 6
